Goal: Task Accomplishment & Management: Use online tool/utility

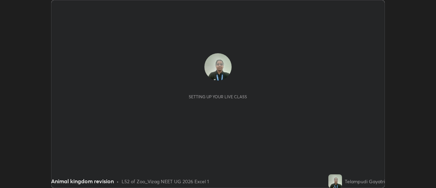
scroll to position [188, 436]
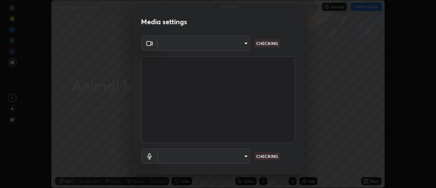
type input "acbb6098d6471371aa14d93c8858c27fd70b427109662103d823130ddc3b5b06"
type input "9687669049185cc21ce8ab0d62155167bbf501018d80d03ab2b29e66c51a6c67"
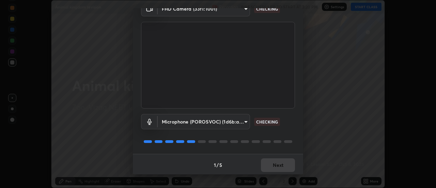
scroll to position [36, 0]
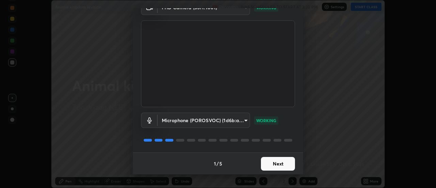
click at [280, 166] on button "Next" at bounding box center [278, 164] width 34 height 14
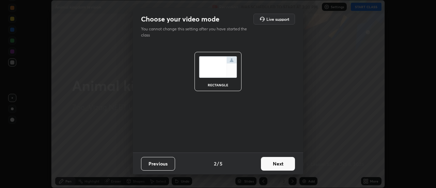
scroll to position [0, 0]
click at [281, 164] on button "Next" at bounding box center [278, 164] width 34 height 14
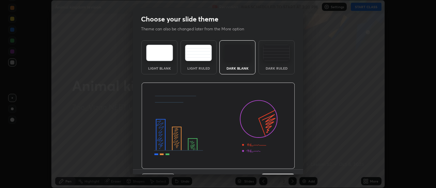
click at [285, 165] on img at bounding box center [219, 126] width 154 height 87
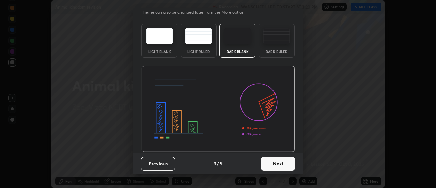
click at [278, 167] on button "Next" at bounding box center [278, 164] width 34 height 14
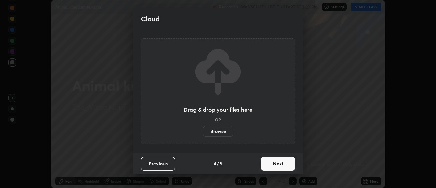
click at [281, 166] on button "Next" at bounding box center [278, 164] width 34 height 14
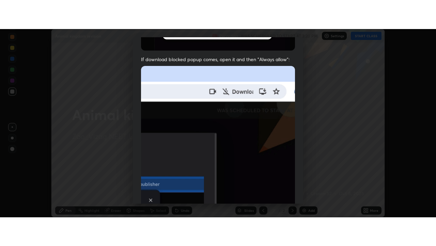
scroll to position [175, 0]
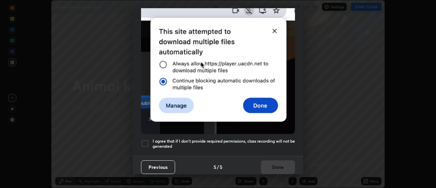
click at [146, 140] on div at bounding box center [145, 143] width 8 height 8
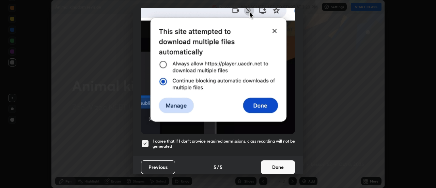
click at [275, 162] on button "Done" at bounding box center [278, 167] width 34 height 14
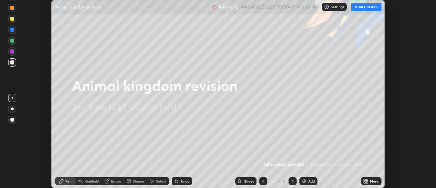
click at [366, 10] on button "START CLASS" at bounding box center [366, 7] width 31 height 8
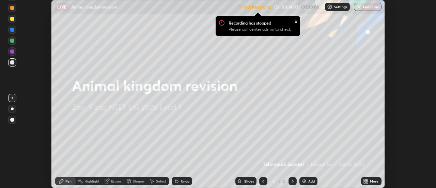
click at [296, 23] on div "x" at bounding box center [296, 20] width 3 height 7
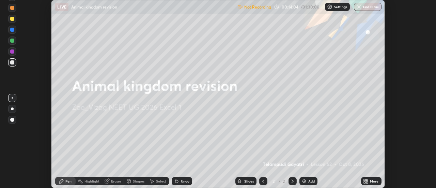
click at [328, 5] on img at bounding box center [329, 6] width 5 height 5
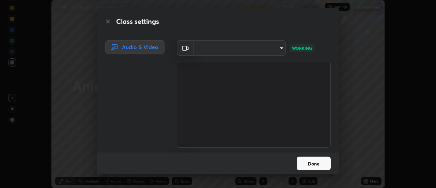
click at [318, 164] on button "Done" at bounding box center [314, 164] width 34 height 14
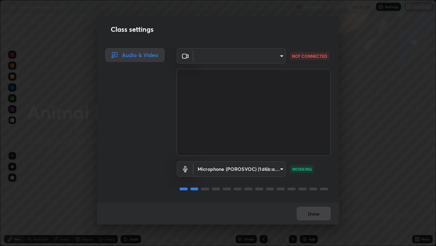
scroll to position [1, 0]
click at [319, 188] on div "Done" at bounding box center [218, 213] width 242 height 22
click at [359, 146] on div "Class settings Audio & Video ​ acbb6098d6471371aa14d93c8858c27fd70b427109662103…" at bounding box center [218, 123] width 436 height 246
click at [319, 188] on div "Done" at bounding box center [218, 213] width 242 height 22
click at [387, 184] on div "Class settings Audio & Video ​ acbb6098d6471371aa14d93c8858c27fd70b427109662103…" at bounding box center [218, 123] width 436 height 246
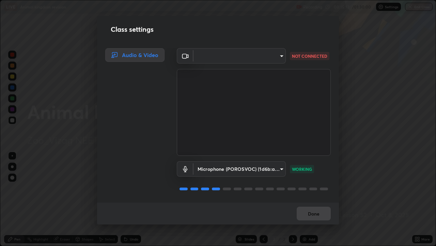
click at [321, 188] on div "Done" at bounding box center [218, 213] width 242 height 22
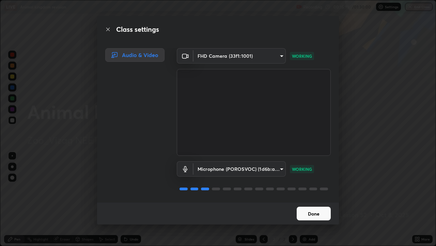
click at [314, 188] on button "Done" at bounding box center [314, 213] width 34 height 14
click at [318, 188] on button "Done" at bounding box center [314, 213] width 34 height 14
click at [358, 141] on div "Class settings Audio & Video FHD Camera (33f1:1001) acbb6098d6471371aa14d93c885…" at bounding box center [218, 123] width 436 height 246
click at [315, 188] on button "Done" at bounding box center [314, 213] width 34 height 14
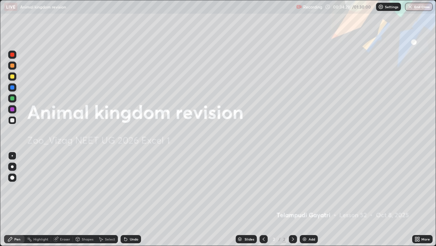
click at [420, 188] on icon at bounding box center [419, 240] width 2 height 2
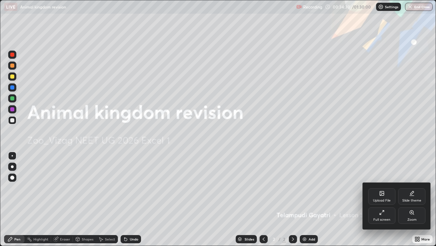
click at [384, 188] on icon at bounding box center [382, 211] width 5 height 5
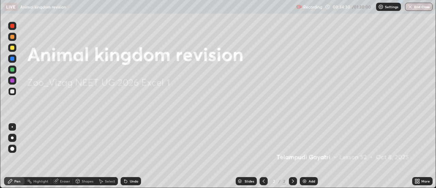
scroll to position [33912, 33663]
